Goal: Register for event/course

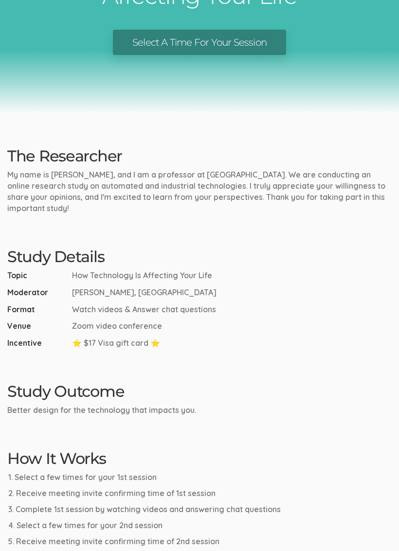
scroll to position [121, 0]
click at [250, 489] on li "Receive meeting invite confirming time of 1st session" at bounding box center [199, 492] width 383 height 11
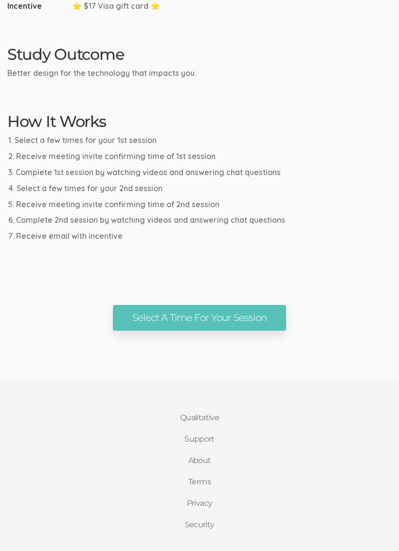
scroll to position [475, 0]
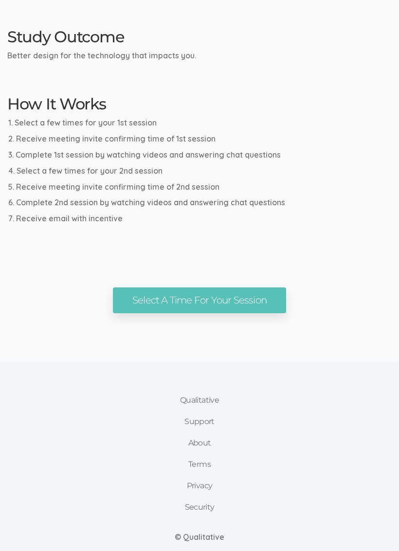
click at [247, 304] on link "Select A Time For Your Session" at bounding box center [199, 300] width 173 height 26
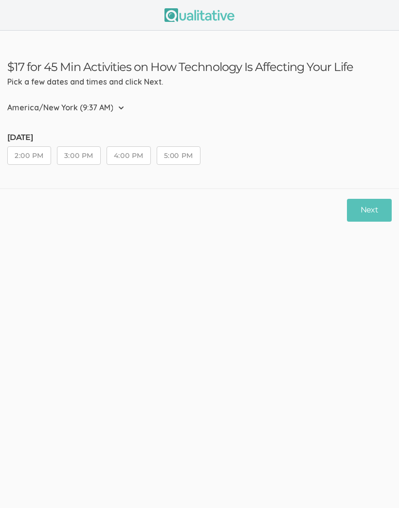
click at [126, 111] on select "Etc/GMT-14 (3:37 AM) Pacific/Kiritimati (3:37 AM) Etc/GMT-13 (2:37 AM) Pacific/…" at bounding box center [68, 107] width 123 height 21
select select "America/Manaus"
click at [114, 107] on select "Etc/GMT-14 (3:38 AM) Pacific/Kiritimati (3:38 AM) Etc/GMT-13 (2:38 AM) Pacific/…" at bounding box center [65, 107] width 117 height 21
click at [107, 108] on select "Etc/GMT-14 (3:38 AM) Pacific/Kiritimati (3:38 AM) Etc/GMT-13 (2:38 AM) Pacific/…" at bounding box center [65, 107] width 117 height 21
click at [103, 102] on select "Etc/GMT-14 (3:38 AM) Pacific/Kiritimati (3:38 AM) Etc/GMT-13 (2:38 AM) Pacific/…" at bounding box center [65, 107] width 117 height 21
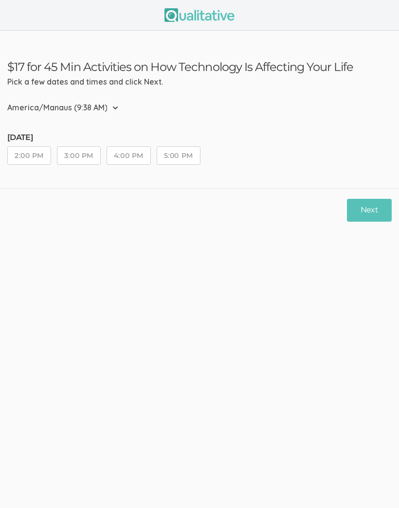
select select "America/New_York"
click at [372, 202] on button "Next" at bounding box center [369, 210] width 45 height 23
click at [345, 270] on ui-view "$17 for 45 Min Activities on How Technology Is Affecting Your Life Pick a few d…" at bounding box center [199, 254] width 399 height 508
click at [33, 153] on button "2:00 PM" at bounding box center [29, 155] width 44 height 18
click at [374, 212] on button "Next" at bounding box center [369, 210] width 45 height 23
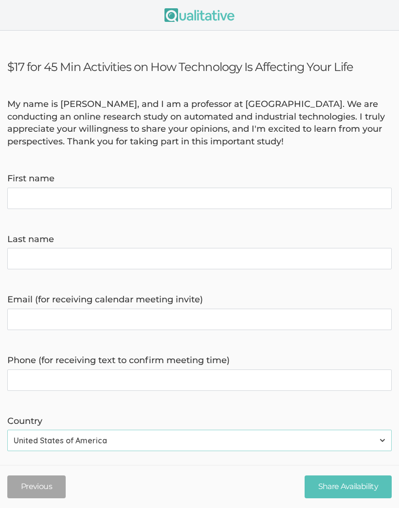
click at [164, 183] on label "First name" at bounding box center [199, 179] width 384 height 13
click at [164, 188] on name "First name" at bounding box center [199, 198] width 384 height 21
type name "Linda"
click at [156, 259] on name "Last name" at bounding box center [199, 258] width 384 height 21
type name "OHagan"
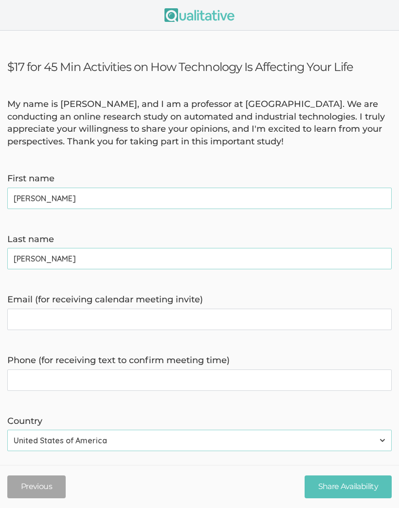
click at [163, 315] on invite\) "Email (for receiving calendar meeting invite)" at bounding box center [199, 319] width 384 height 21
type invite\) "loh2662@aol.com"
type time\) "6105044642"
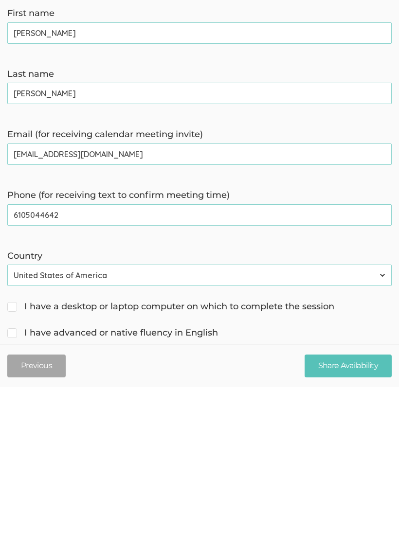
scroll to position [2, 0]
click at [13, 466] on input "I have a desktop or laptop computer on which to complete the session" at bounding box center [10, 469] width 6 height 6
checkbox input "true"
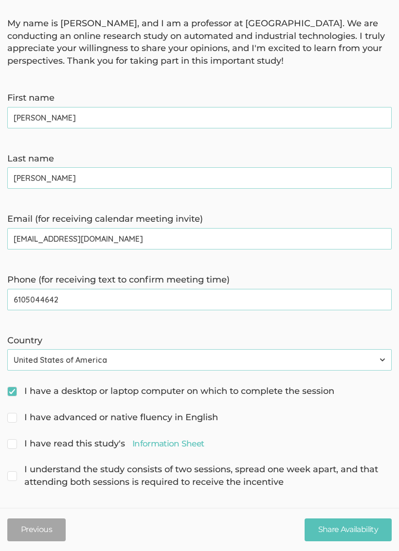
click at [14, 413] on input "I have advanced or native fluency in English" at bounding box center [10, 416] width 6 height 6
checkbox input "true"
click at [181, 441] on link "Information Sheet" at bounding box center [167, 444] width 71 height 12
click at [14, 440] on input "I have read this study's Information Sheet" at bounding box center [10, 443] width 6 height 6
checkbox input "true"
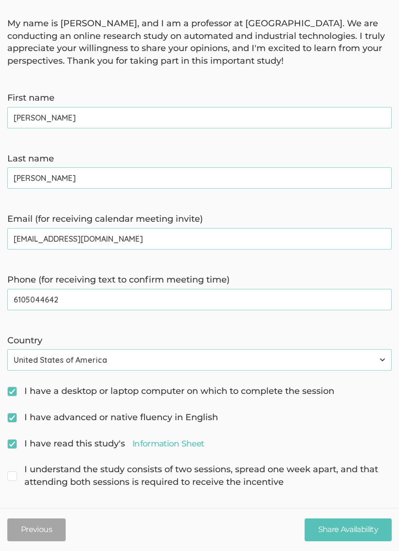
click at [12, 468] on input "I understand the study consists of two sessions, spread one week apart, and tha…" at bounding box center [10, 468] width 6 height 6
checkbox input "true"
click at [40, 508] on button "Previous" at bounding box center [36, 529] width 58 height 23
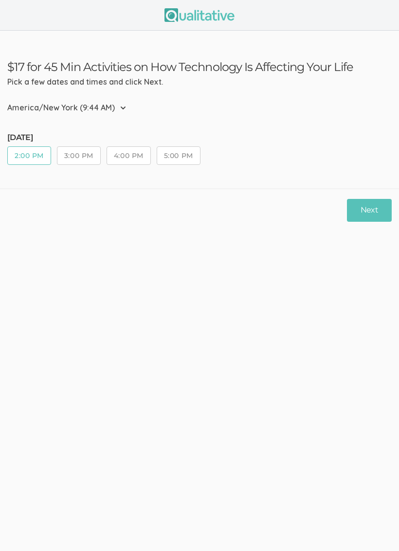
scroll to position [0, 0]
click at [34, 159] on button "2:00 PM" at bounding box center [29, 155] width 44 height 18
click at [48, 139] on h5 "Saturday, Aug 30" at bounding box center [106, 137] width 199 height 9
click at [113, 109] on select "Etc/GMT-14 (3:44 AM) Pacific/Kiritimati (3:44 AM) Etc/GMT-13 (2:44 AM) Pacific/…" at bounding box center [69, 107] width 124 height 21
click at [32, 158] on button "2:00 PM" at bounding box center [29, 155] width 44 height 18
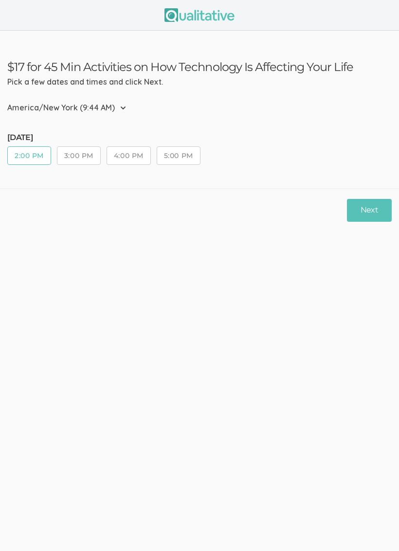
click at [377, 215] on button "Next" at bounding box center [369, 210] width 45 height 23
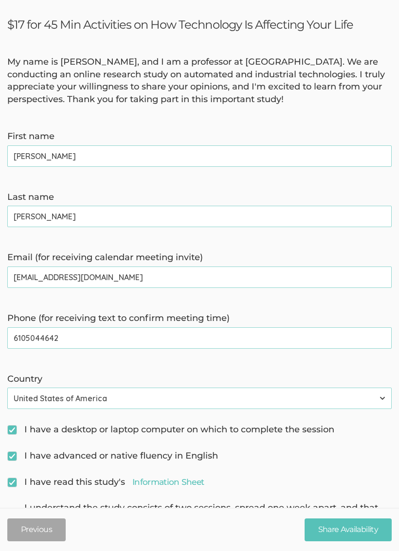
scroll to position [81, 0]
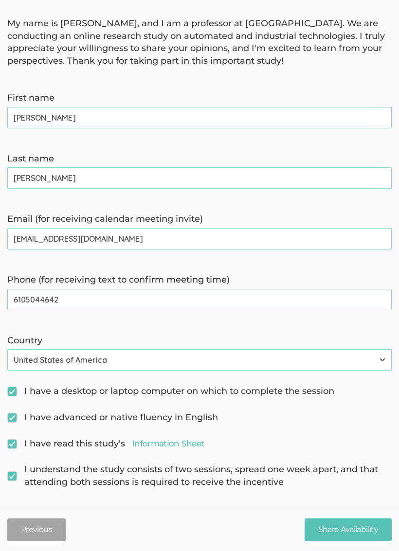
click at [361, 508] on input "Share Availability" at bounding box center [347, 529] width 87 height 23
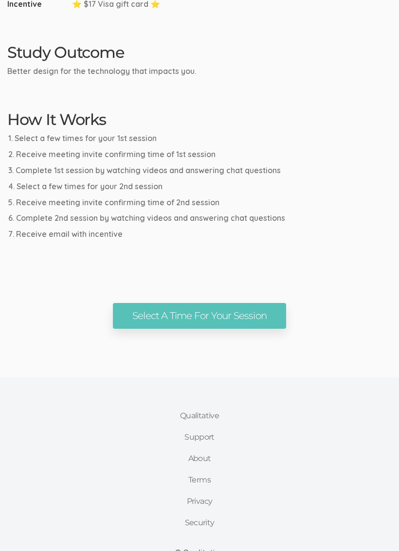
scroll to position [472, 0]
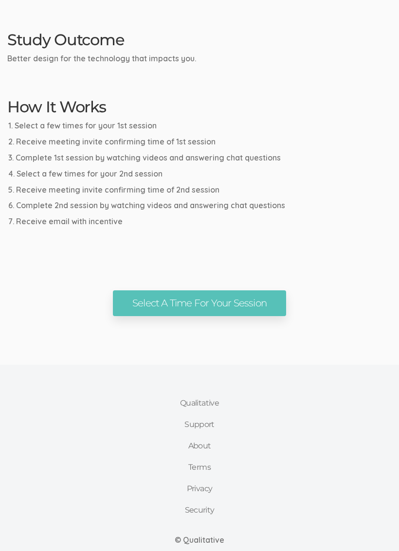
click at [262, 293] on link "Select A Time For Your Session" at bounding box center [199, 303] width 173 height 26
